Goal: Information Seeking & Learning: Understand process/instructions

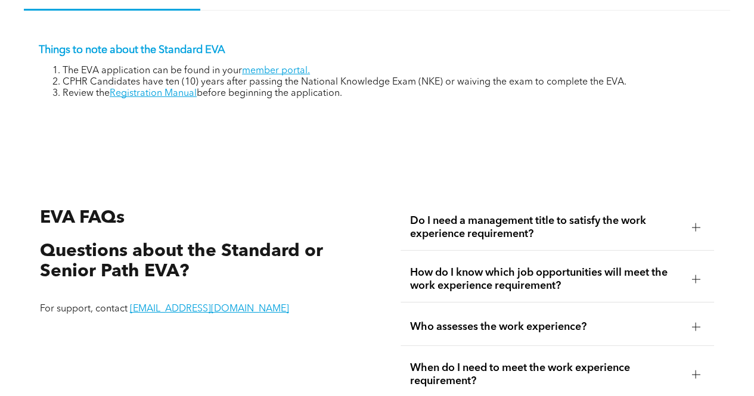
scroll to position [1827, 0]
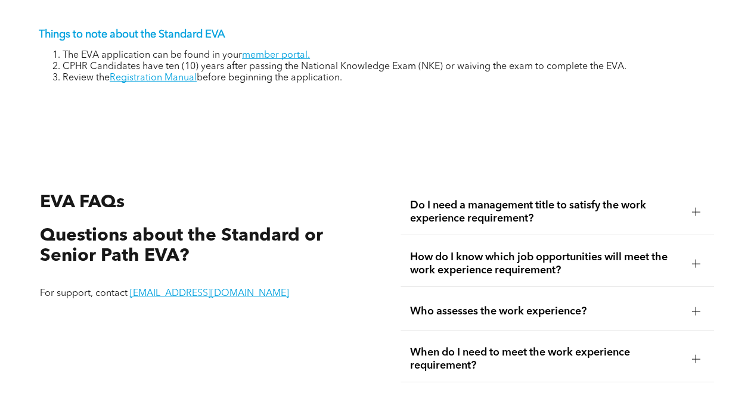
click at [495, 302] on div "Who assesses the work experience?" at bounding box center [557, 312] width 314 height 38
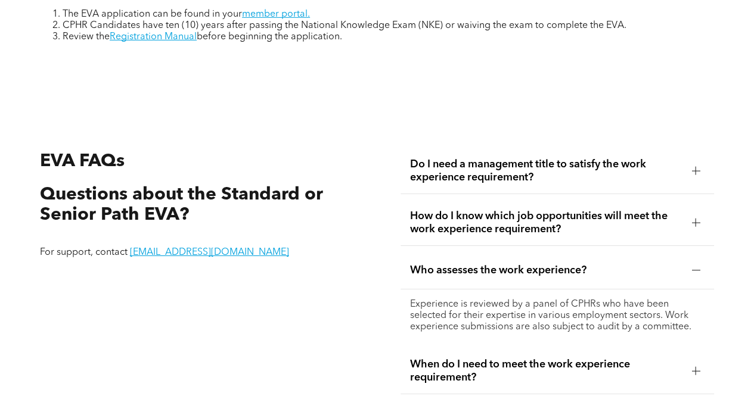
scroll to position [1887, 0]
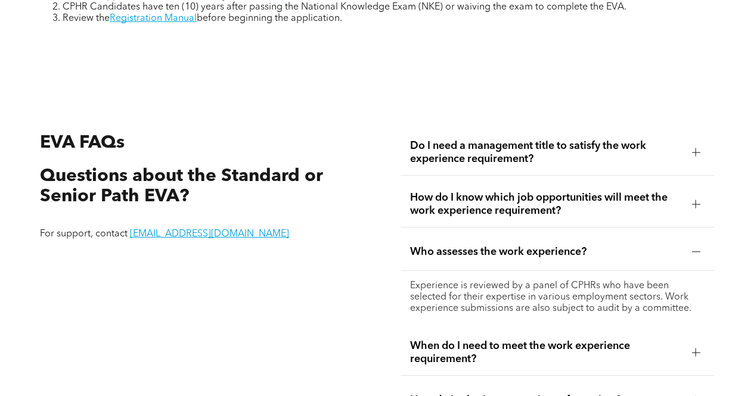
click at [487, 256] on div "Who assesses the work experience?" at bounding box center [557, 253] width 314 height 38
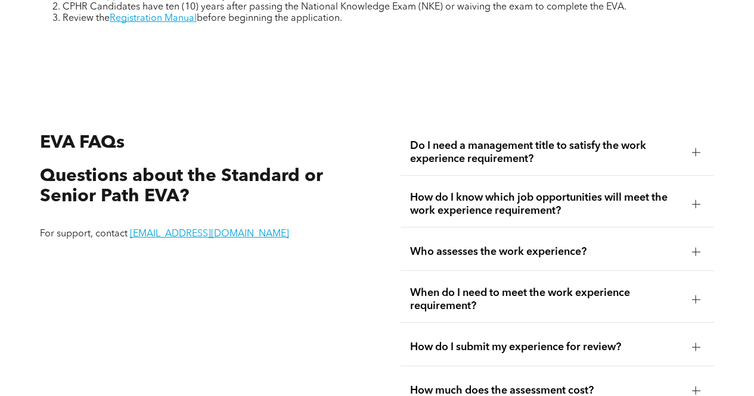
click at [486, 297] on span "When do I need to meet the work experience requirement?" at bounding box center [546, 300] width 272 height 26
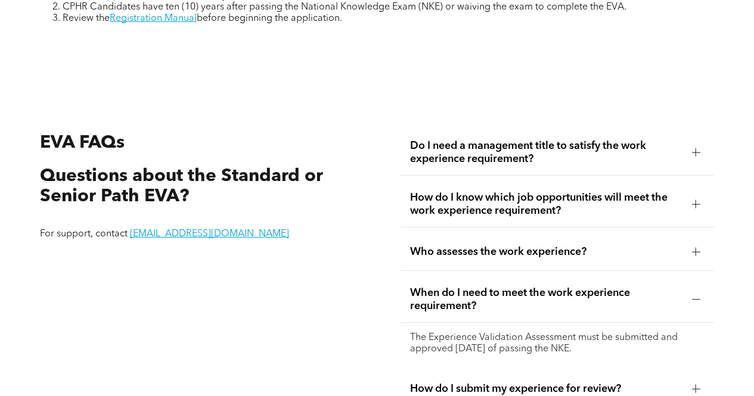
click at [491, 303] on span "When do I need to meet the work experience requirement?" at bounding box center [546, 300] width 272 height 26
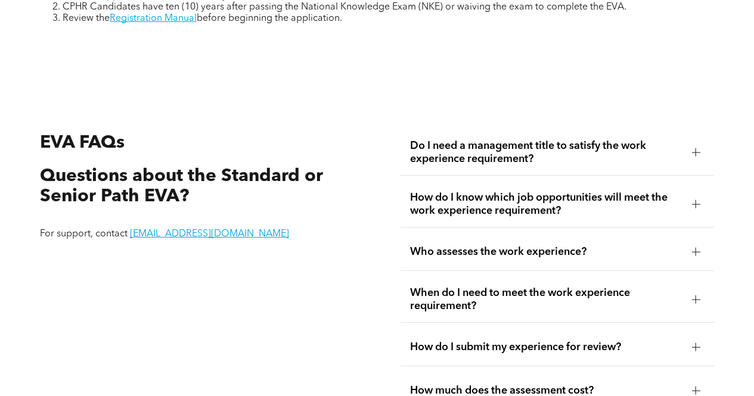
scroll to position [1946, 0]
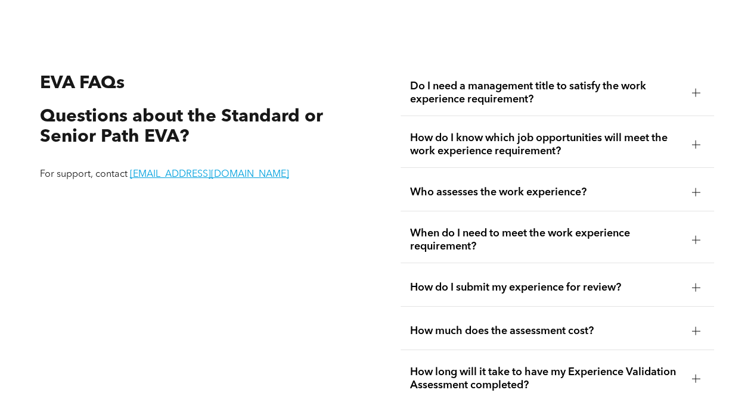
click at [491, 288] on span "How do I submit my experience for review?" at bounding box center [546, 287] width 272 height 13
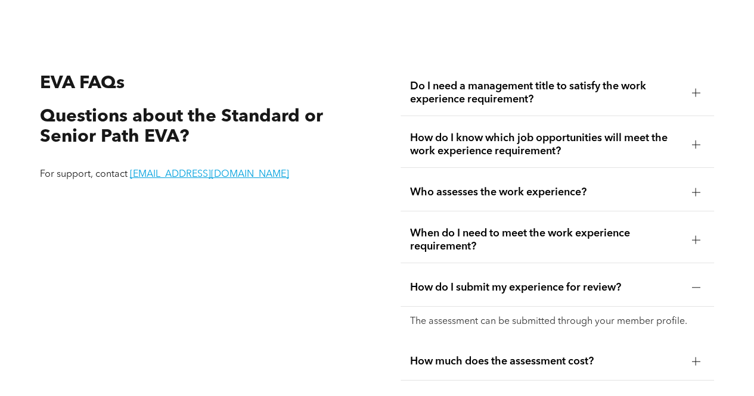
click at [491, 288] on span "How do I submit my experience for review?" at bounding box center [546, 287] width 272 height 13
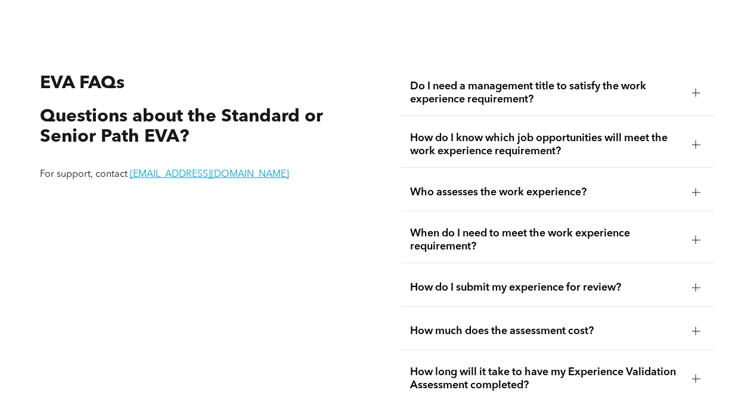
click at [489, 325] on span "How much does the assessment cost?" at bounding box center [546, 331] width 272 height 13
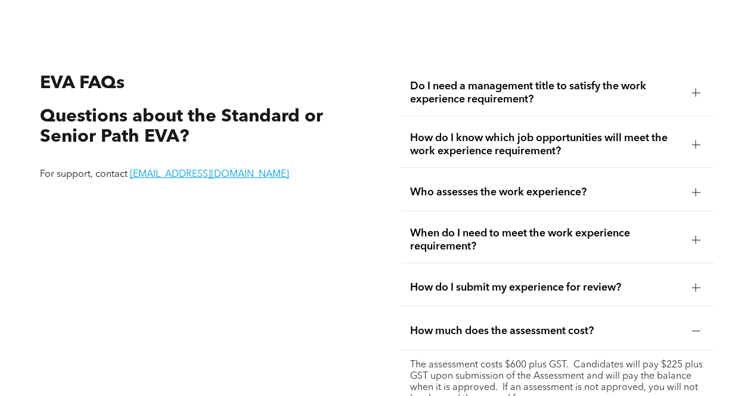
click at [489, 325] on span "How much does the assessment cost?" at bounding box center [546, 331] width 272 height 13
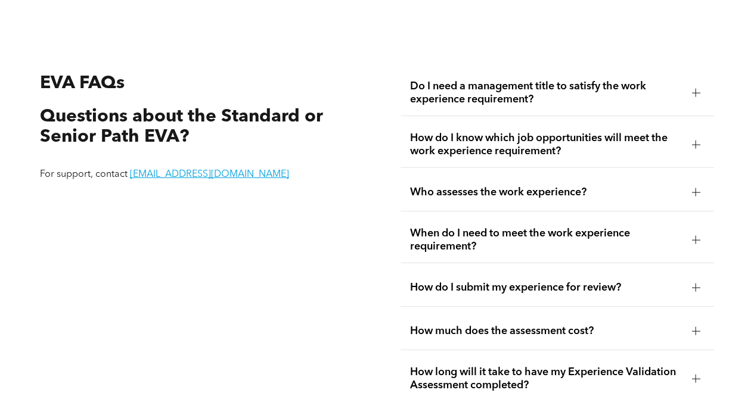
click at [480, 141] on span "How do I know which job opportunities will meet the work experience requirement?" at bounding box center [546, 145] width 272 height 26
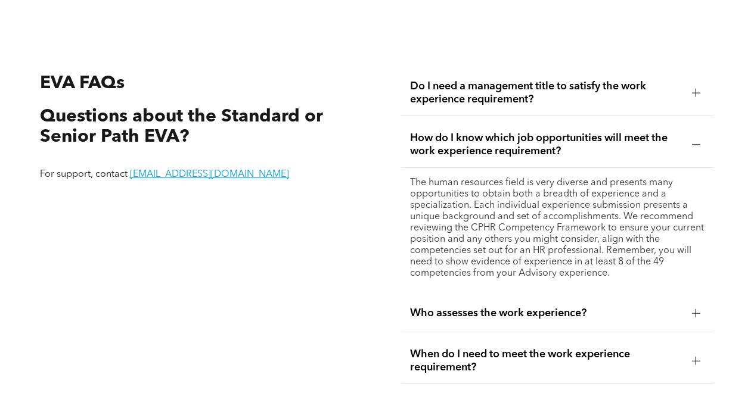
click at [480, 142] on span "How do I know which job opportunities will meet the work experience requirement?" at bounding box center [546, 145] width 272 height 26
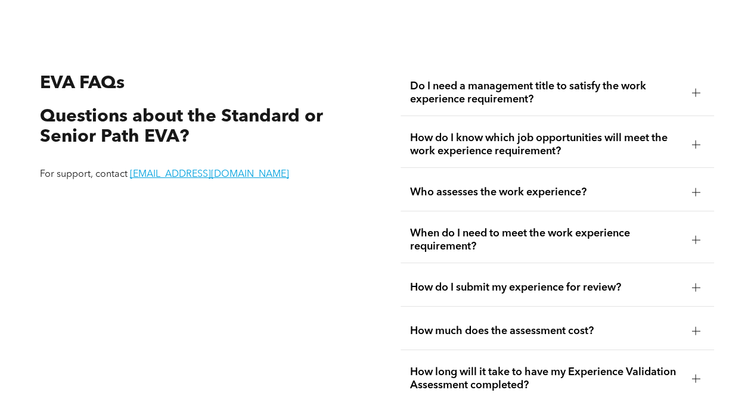
click at [490, 86] on span "Do I need a management title to satisfy the work experience requirement?" at bounding box center [546, 93] width 272 height 26
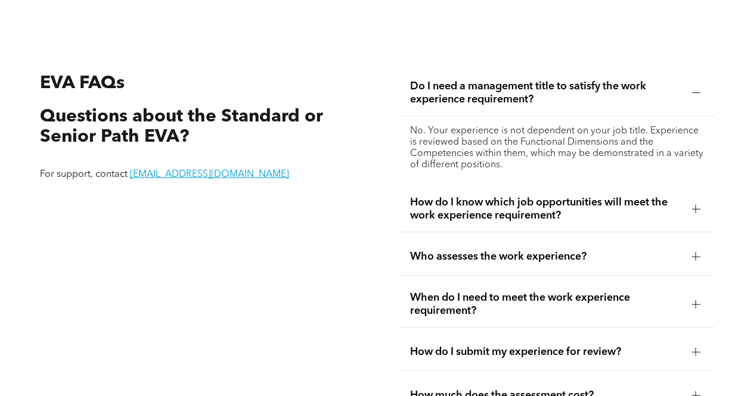
click at [490, 86] on span "Do I need a management title to satisfy the work experience requirement?" at bounding box center [546, 93] width 272 height 26
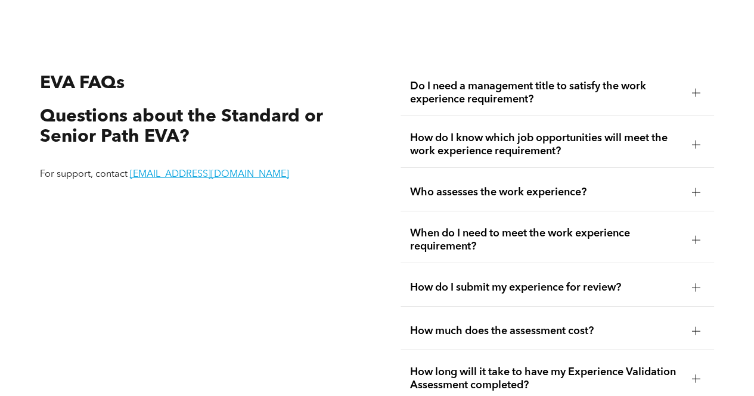
scroll to position [2185, 0]
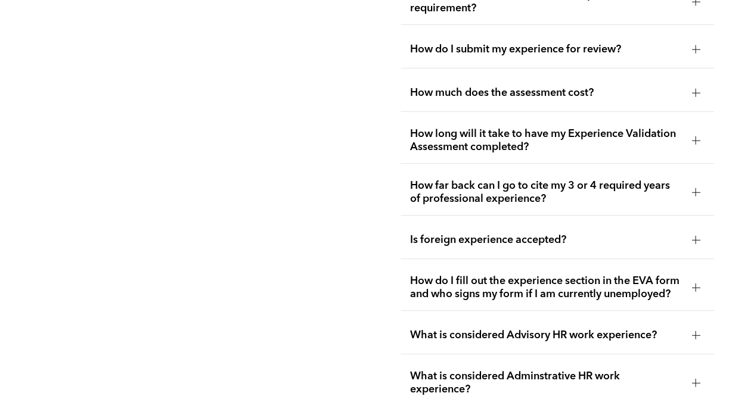
click at [495, 189] on span "How far back can I go to cite my 3 or 4 required years of professional experien…" at bounding box center [546, 192] width 272 height 26
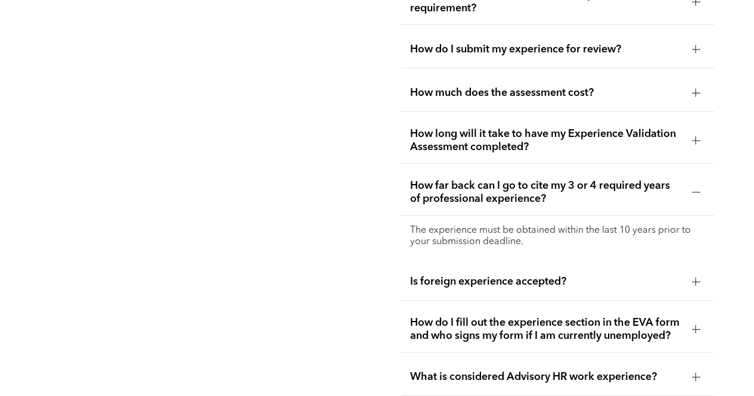
click at [495, 189] on span "How far back can I go to cite my 3 or 4 required years of professional experien…" at bounding box center [546, 192] width 272 height 26
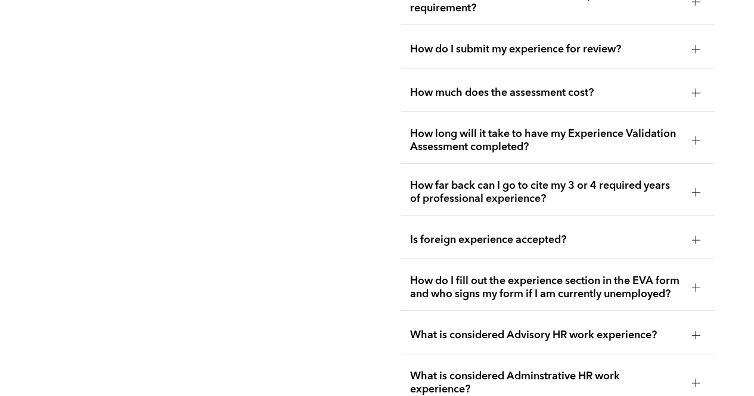
click at [491, 140] on span "How long will it take to have my Experience Validation Assessment completed?" at bounding box center [546, 141] width 272 height 26
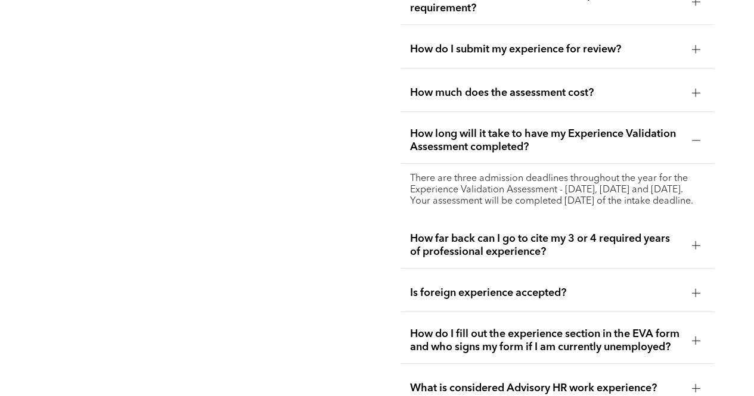
click at [491, 140] on span "How long will it take to have my Experience Validation Assessment completed?" at bounding box center [546, 141] width 272 height 26
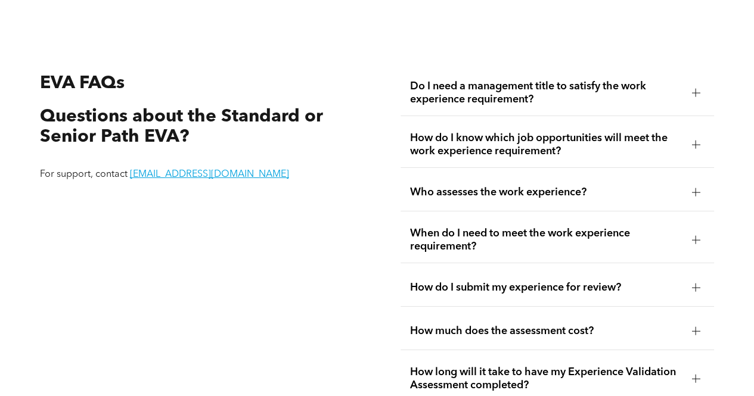
scroll to position [1708, 0]
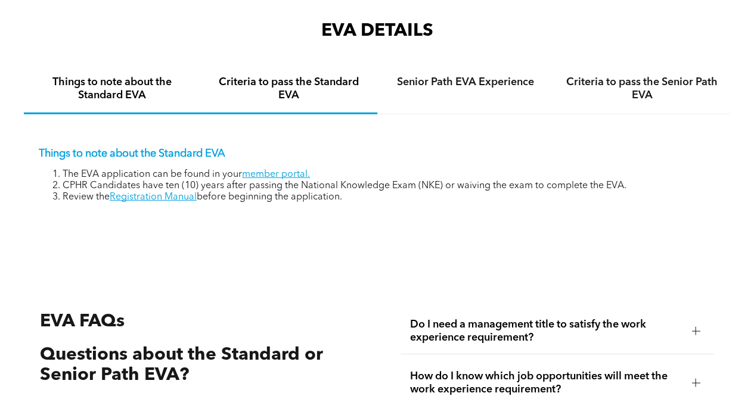
click at [299, 95] on h4 "Criteria to pass the Standard EVA" at bounding box center [288, 89] width 155 height 26
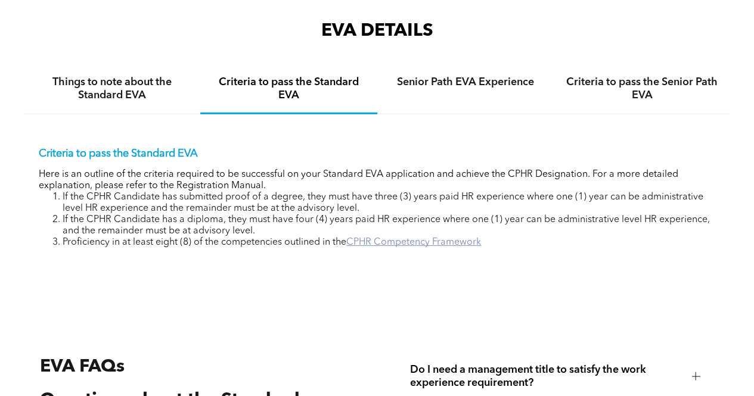
click at [356, 243] on link "CPHR Competency Framework" at bounding box center [413, 243] width 135 height 10
